Goal: Find specific page/section

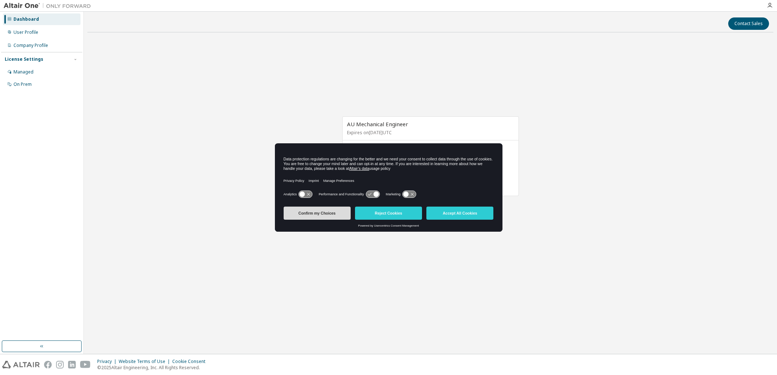
click at [320, 214] on button "Confirm my Choices" at bounding box center [317, 213] width 67 height 13
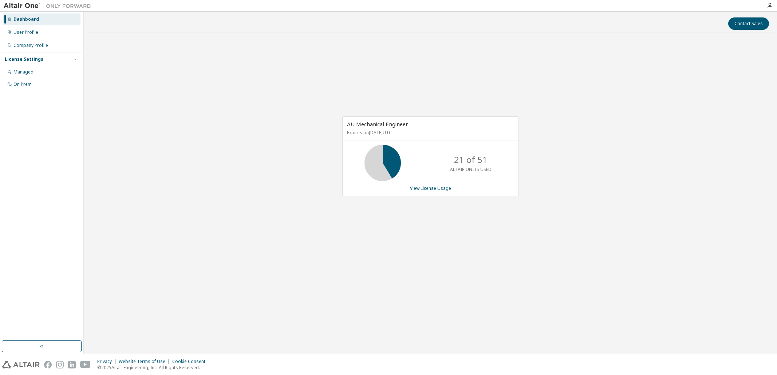
click at [349, 279] on div "AU Mechanical Engineer Expires on April 30, 2026 UTC 21 of 51 ALTAIR UNITS USED…" at bounding box center [430, 160] width 686 height 244
